Goal: Check status: Check status

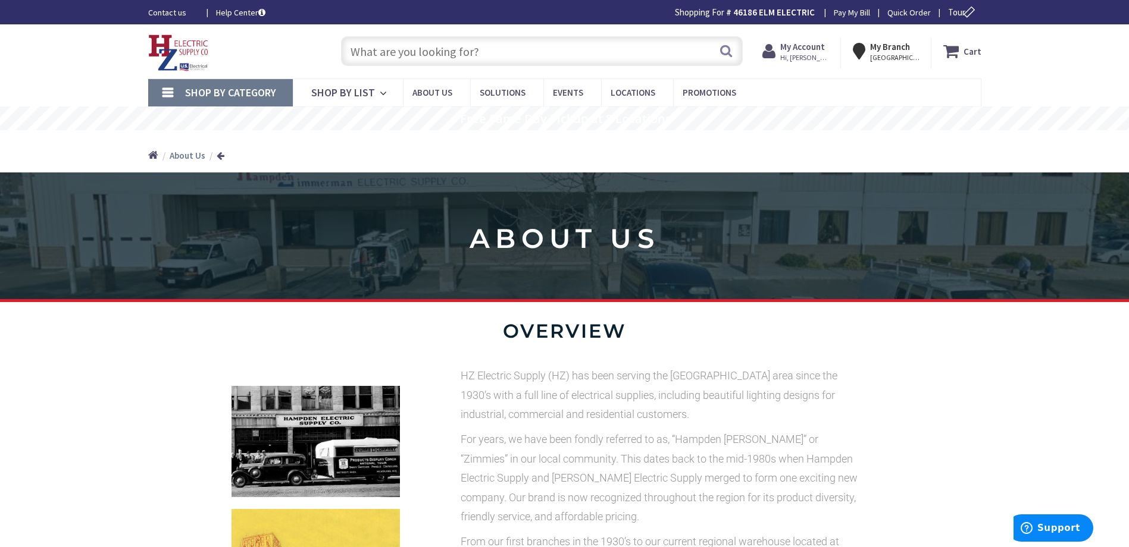
click at [801, 57] on span "Hi, [PERSON_NAME]" at bounding box center [805, 58] width 51 height 10
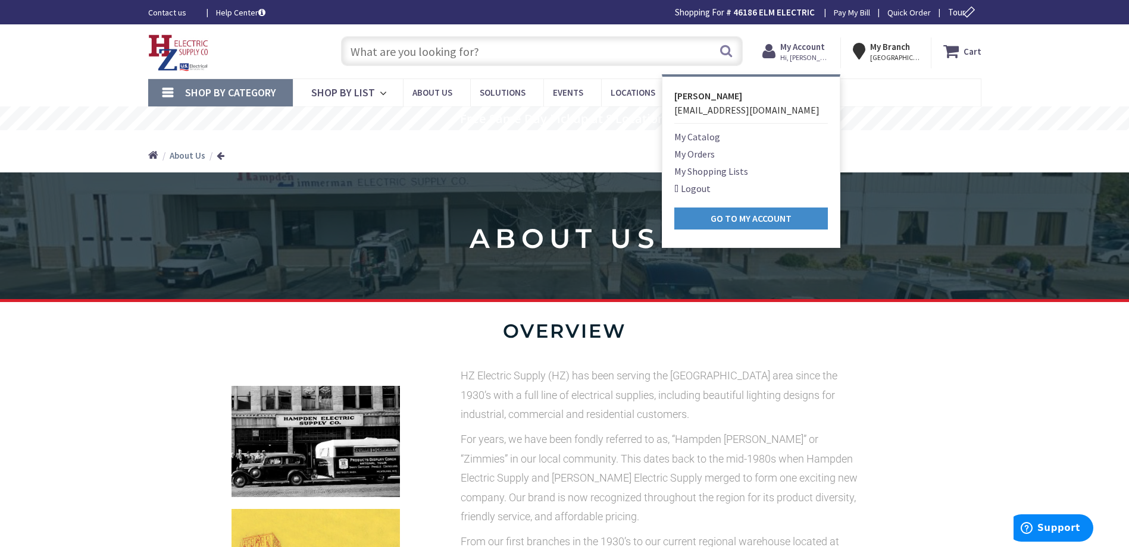
click at [705, 156] on link "My Orders" at bounding box center [694, 154] width 40 height 14
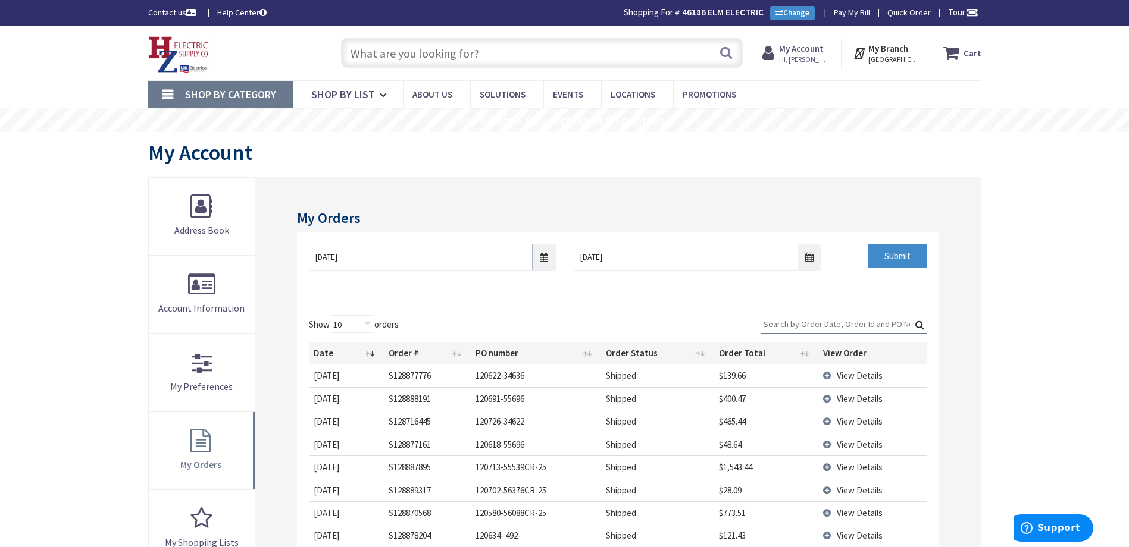
click at [866, 375] on span "View Details" at bounding box center [859, 375] width 46 height 11
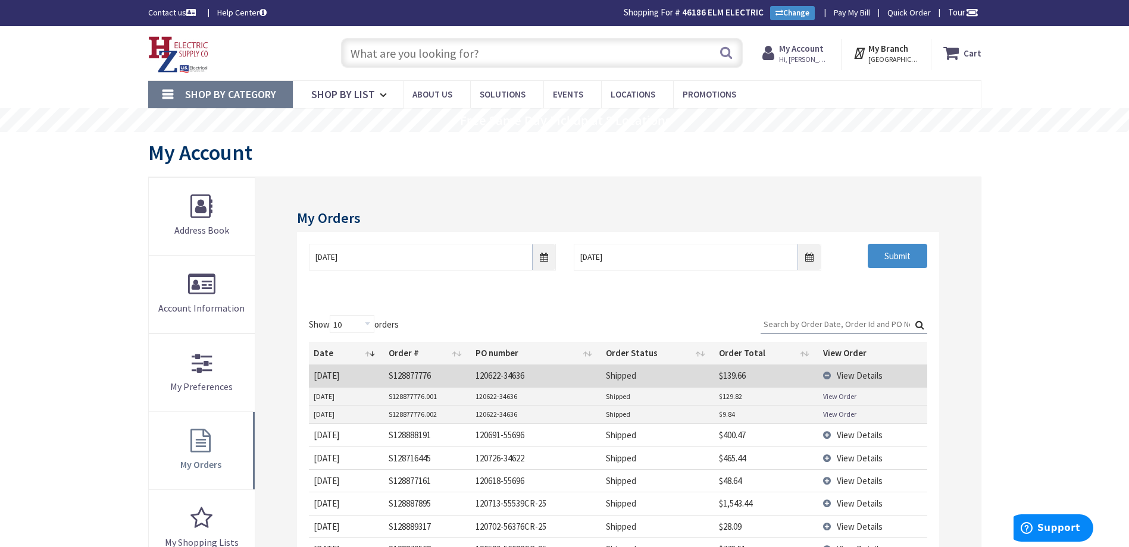
click at [838, 399] on link "View Order" at bounding box center [839, 396] width 33 height 10
click at [858, 458] on span "View Details" at bounding box center [859, 458] width 46 height 11
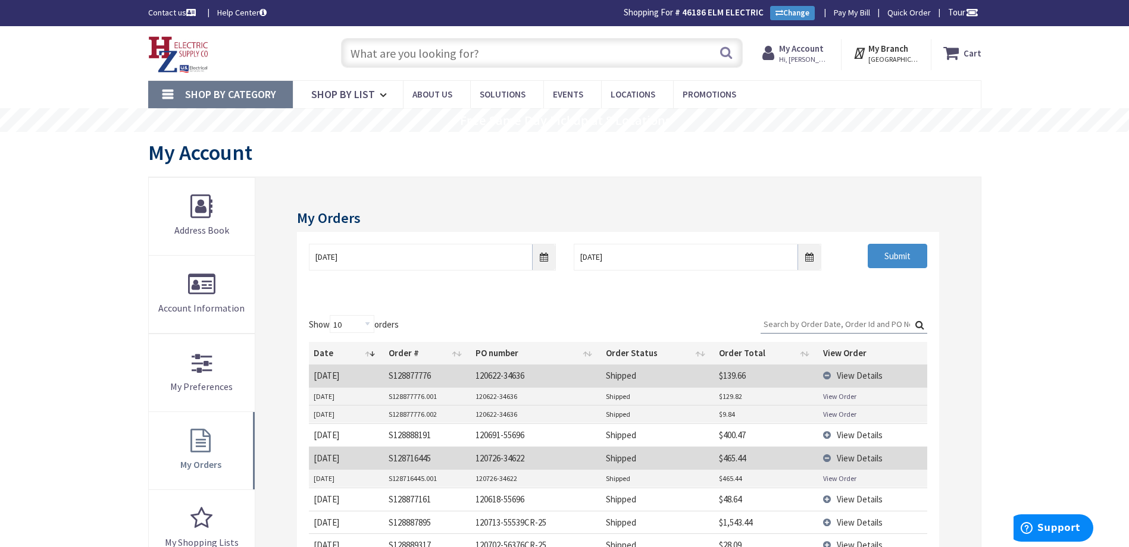
click at [836, 479] on link "View Order" at bounding box center [839, 479] width 33 height 10
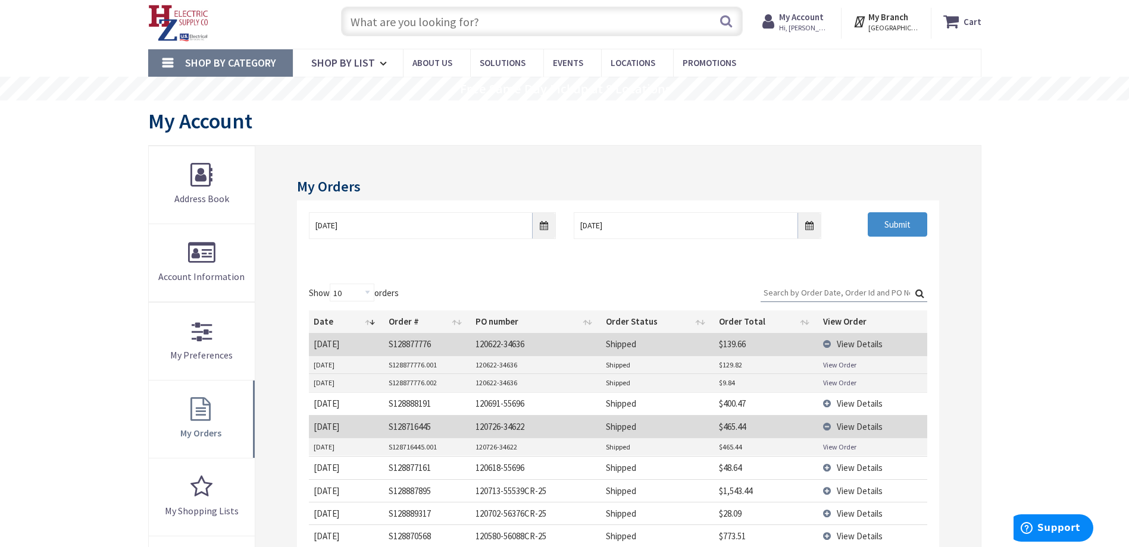
scroll to position [59, 0]
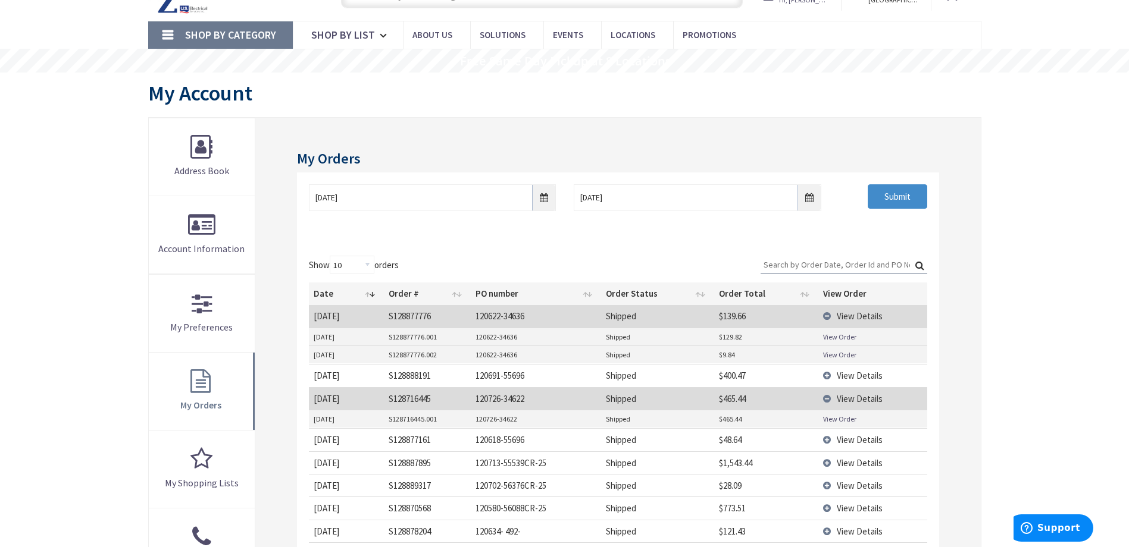
click at [828, 315] on td "View Details" at bounding box center [872, 316] width 109 height 22
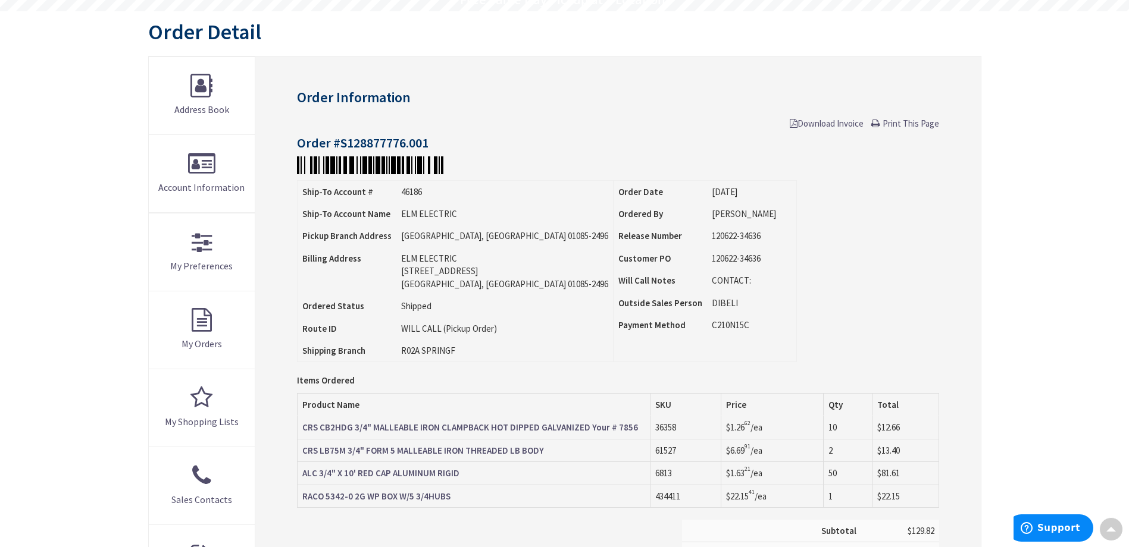
scroll to position [121, 0]
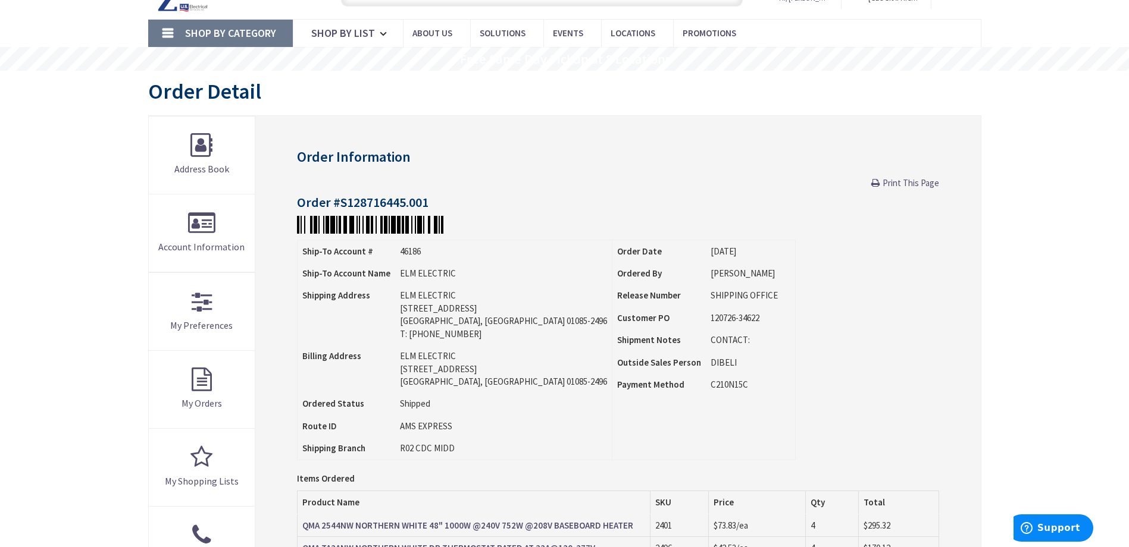
scroll to position [61, 0]
